Goal: Navigation & Orientation: Find specific page/section

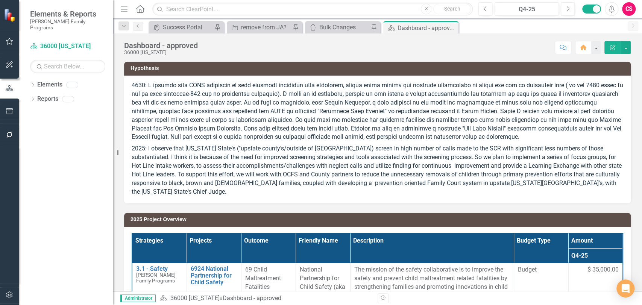
click at [356, 151] on p "2025: I observe that [US_STATE] State's ("upstate county's/outside of [GEOGRAPH…" at bounding box center [378, 169] width 492 height 53
click at [45, 81] on link "Elements" at bounding box center [49, 85] width 25 height 9
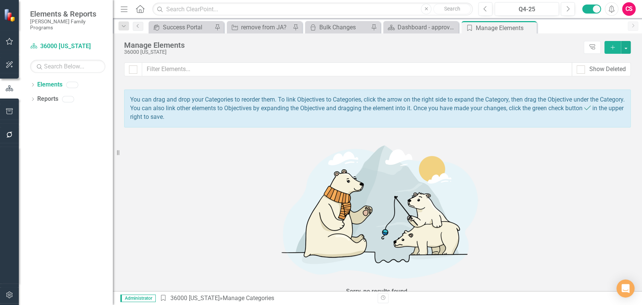
click at [143, 169] on div "Sorry, no results found." at bounding box center [377, 217] width 507 height 165
click at [9, 111] on icon "button" at bounding box center [9, 111] width 7 height 6
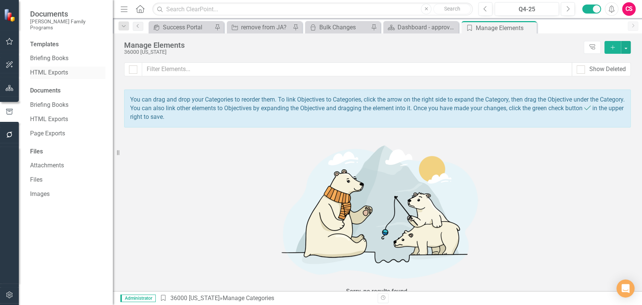
click at [48, 68] on link "HTML Exports" at bounding box center [67, 72] width 75 height 9
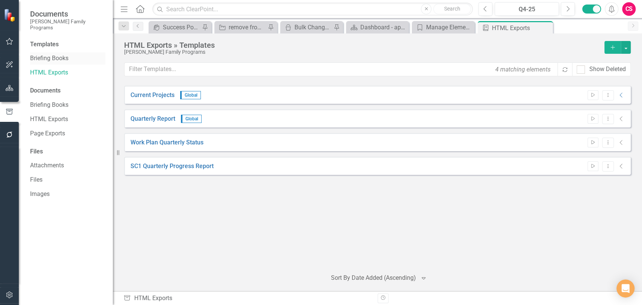
click at [51, 54] on link "Briefing Books" at bounding box center [67, 58] width 75 height 9
